Goal: Use online tool/utility: Use online tool/utility

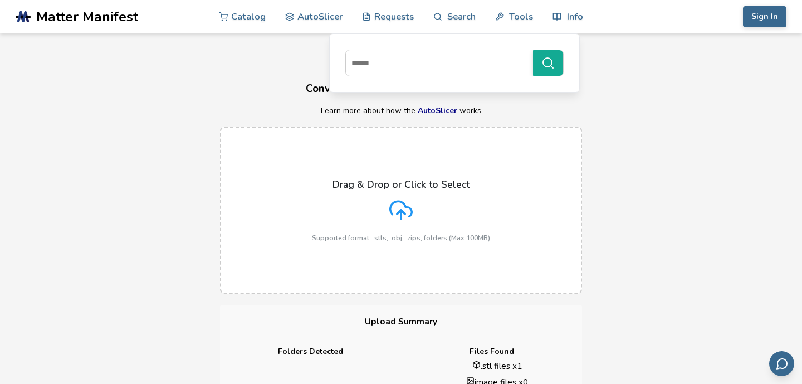
click at [633, 169] on div "Drag & Drop or Click to Select Supported format: .stls, .obj, .zips, folders (M…" at bounding box center [401, 209] width 802 height 189
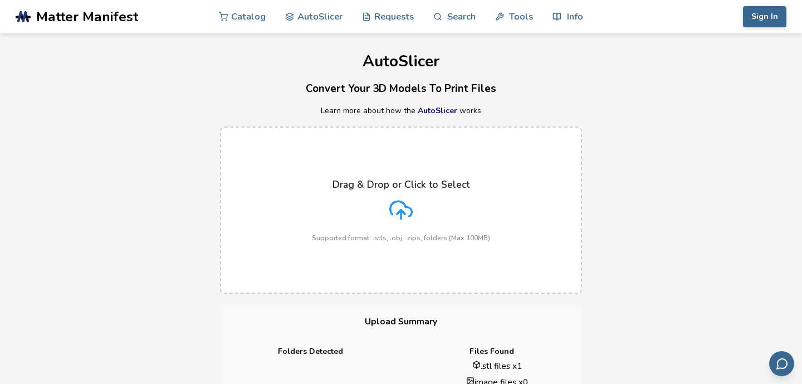
scroll to position [331, 0]
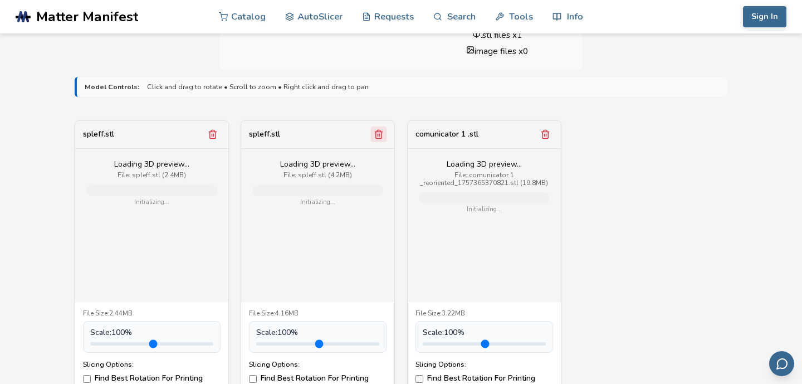
click at [376, 134] on icon "Remove model" at bounding box center [379, 134] width 6 height 8
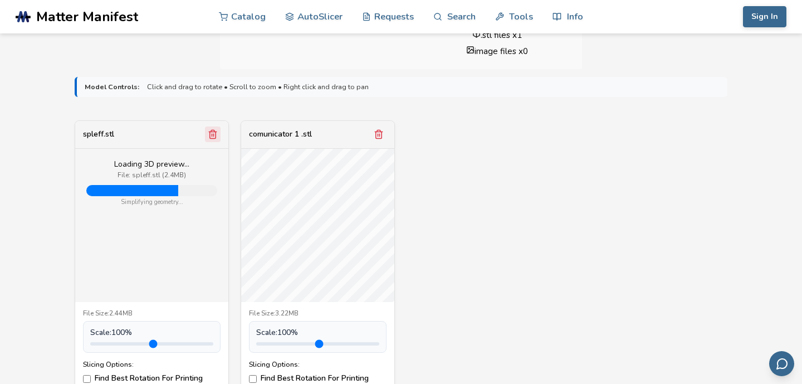
click at [210, 136] on icon "Remove model" at bounding box center [213, 134] width 10 height 10
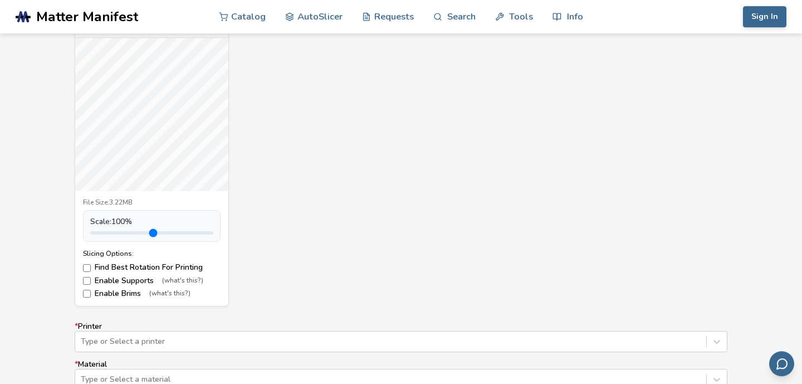
scroll to position [440, 0]
click at [316, 195] on div "comunicator 1 .stl File Size: 3.22MB Scale: 100 % Slicing Options: Find Best Ro…" at bounding box center [401, 159] width 653 height 297
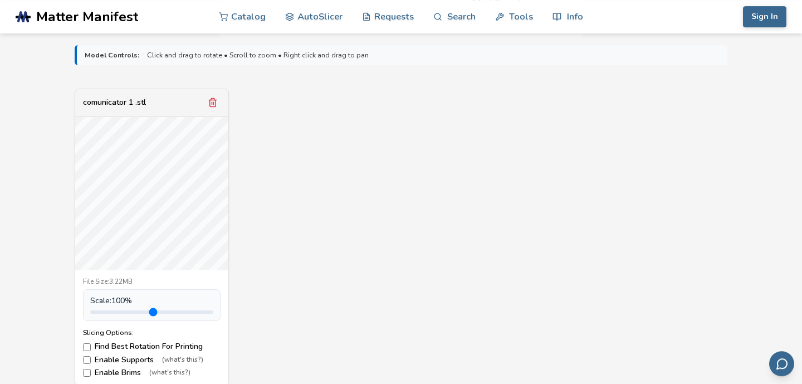
scroll to position [362, 0]
click at [217, 105] on icon "Remove model" at bounding box center [213, 103] width 10 height 10
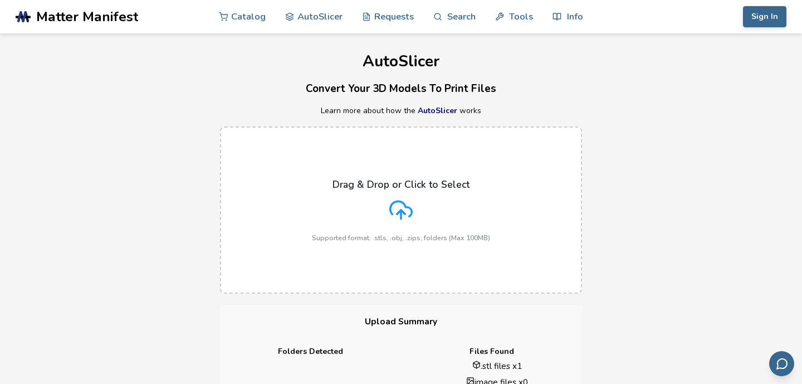
scroll to position [387, 0]
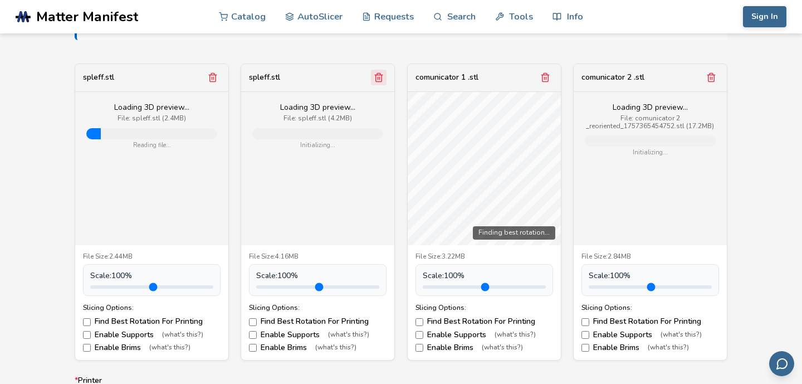
click at [213, 75] on polyline "Remove model" at bounding box center [213, 75] width 8 height 0
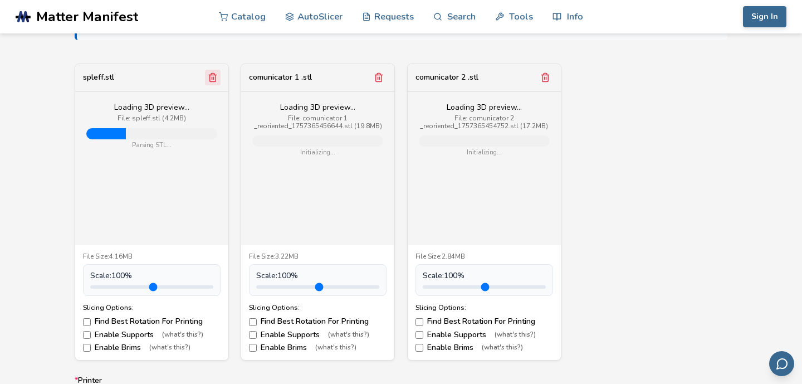
click at [212, 78] on line "Remove model" at bounding box center [212, 78] width 0 height 3
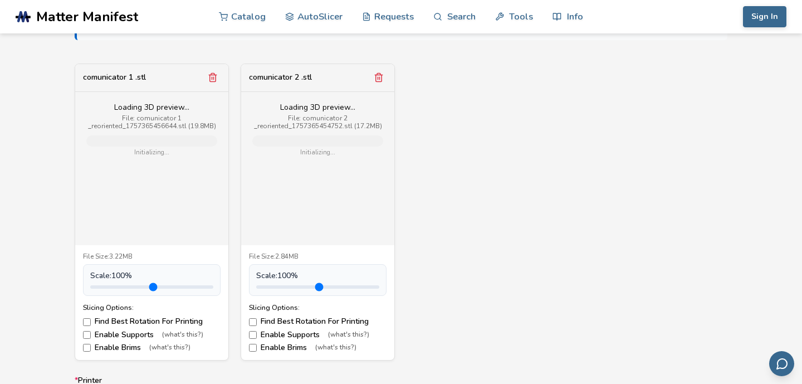
click at [212, 78] on line "Remove model" at bounding box center [212, 78] width 0 height 3
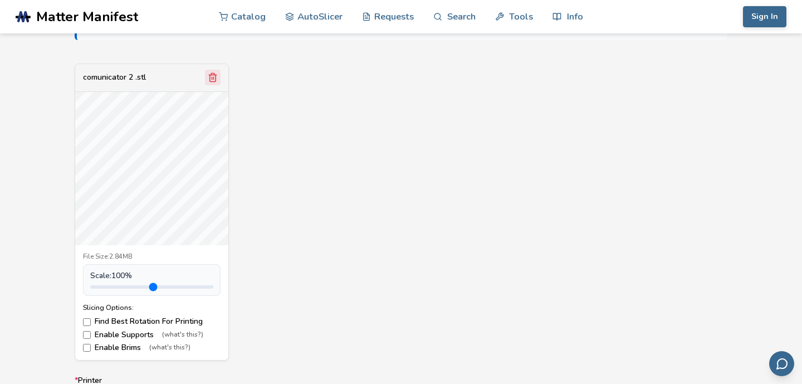
click at [218, 84] on button "Remove model" at bounding box center [213, 78] width 16 height 16
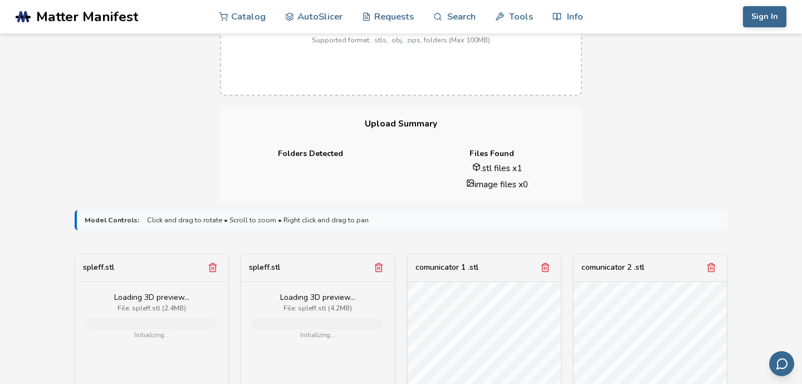
scroll to position [305, 0]
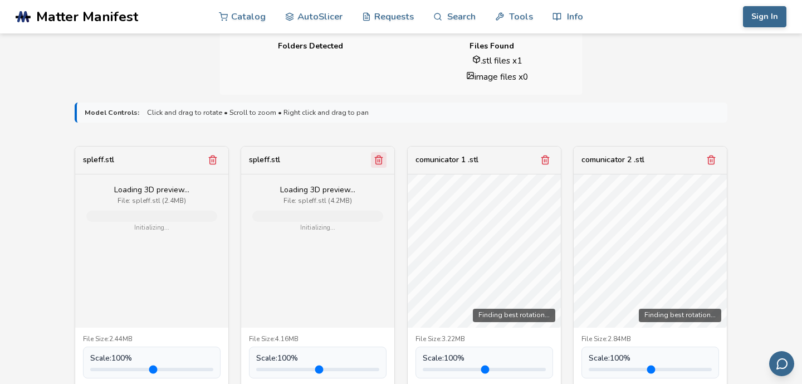
click at [217, 159] on icon "Remove model" at bounding box center [213, 160] width 10 height 10
click at [380, 161] on line "Remove model" at bounding box center [380, 160] width 0 height 3
click at [546, 161] on line "Remove model" at bounding box center [546, 160] width 0 height 3
click at [712, 161] on line "Remove model" at bounding box center [712, 160] width 0 height 3
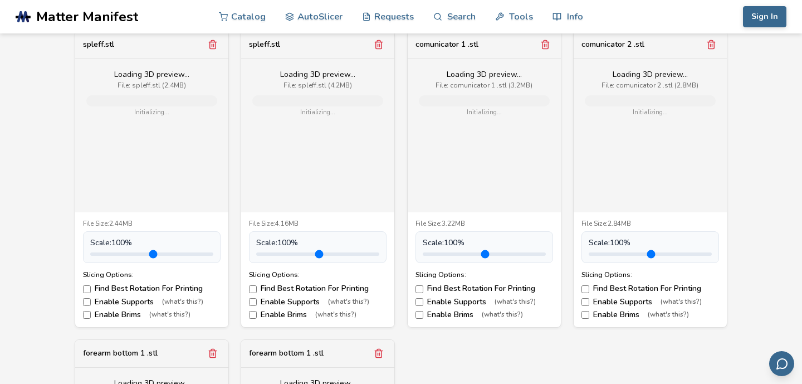
scroll to position [401, 0]
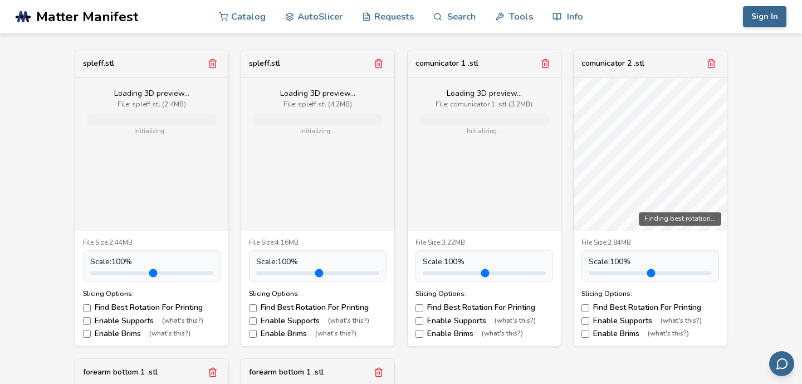
click at [215, 68] on icon "Remove model" at bounding box center [213, 64] width 6 height 8
click at [376, 68] on icon "Remove model" at bounding box center [379, 64] width 6 height 8
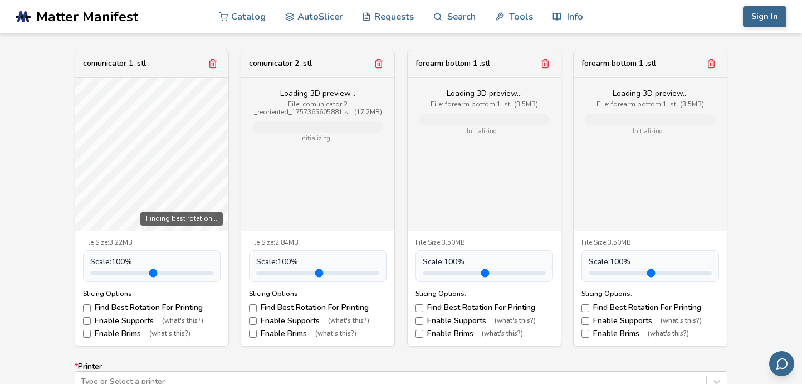
scroll to position [384, 0]
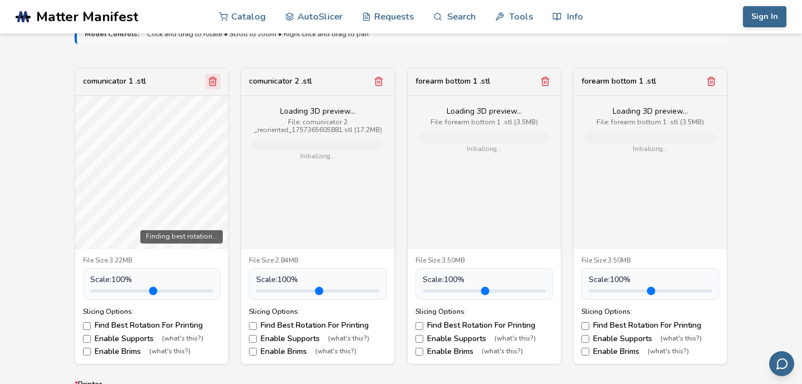
click at [213, 82] on icon "Remove model" at bounding box center [213, 81] width 10 height 10
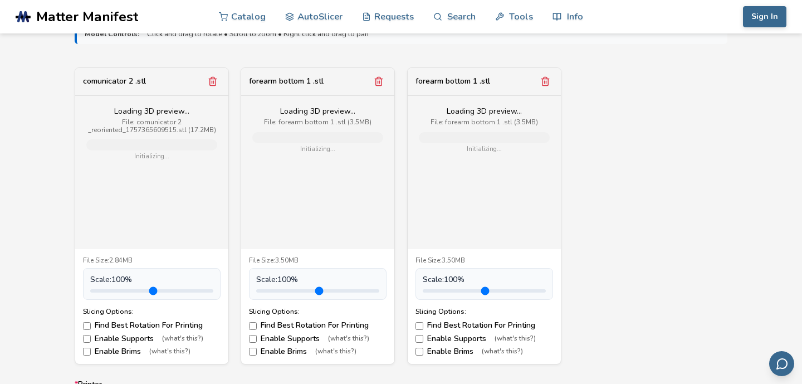
click at [213, 82] on icon "Remove model" at bounding box center [213, 81] width 10 height 10
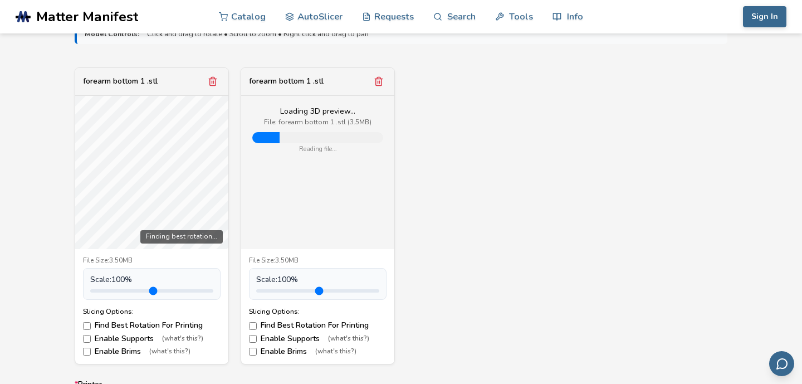
click at [213, 82] on icon "Remove model" at bounding box center [213, 81] width 10 height 10
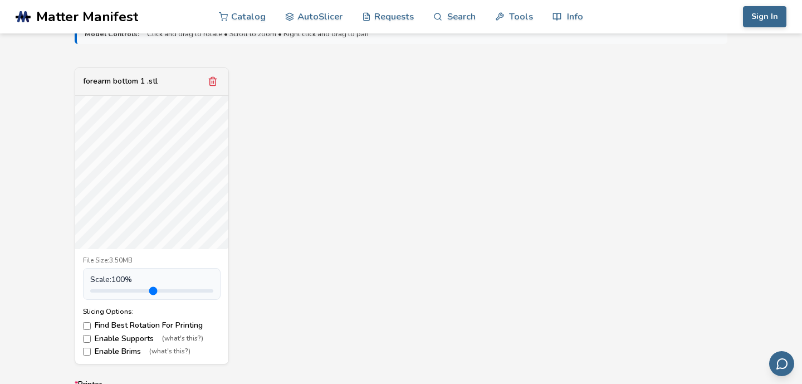
click at [351, 194] on div "forearm bottom 1 .stl File Size: 3.50MB Scale: 100 % Slicing Options: Find Best…" at bounding box center [401, 215] width 653 height 297
click at [210, 82] on icon "Remove model" at bounding box center [213, 81] width 6 height 8
